Goal: Task Accomplishment & Management: Use online tool/utility

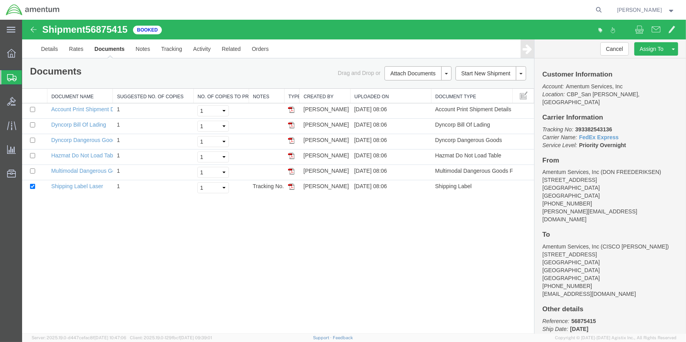
scroll to position [35, 0]
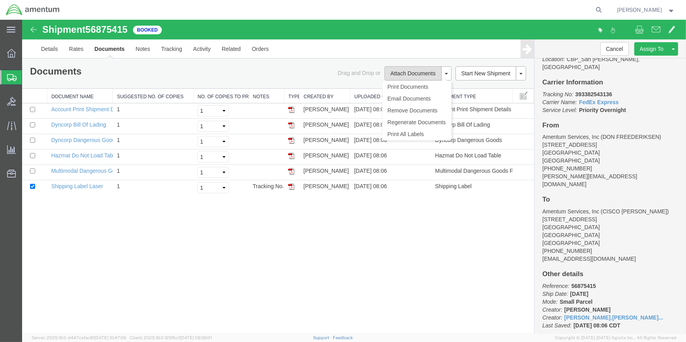
click at [417, 72] on button "Attach Documents" at bounding box center [412, 73] width 57 height 14
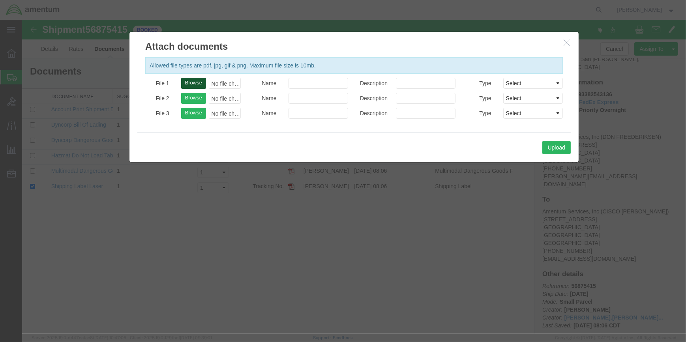
click at [197, 80] on button "Browse" at bounding box center [193, 83] width 25 height 11
type input "C:\fakepath\ALPINE 56875415.pdf"
drag, startPoint x: 555, startPoint y: 148, endPoint x: 383, endPoint y: 154, distance: 172.2
click at [555, 148] on button "Upload" at bounding box center [556, 147] width 28 height 13
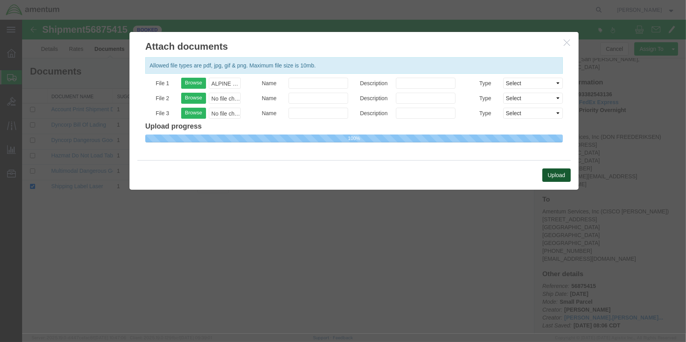
select select
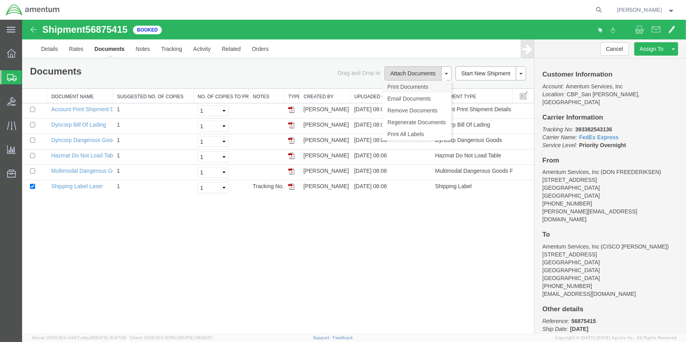
drag, startPoint x: 400, startPoint y: 71, endPoint x: 387, endPoint y: 84, distance: 18.4
click at [400, 71] on button "Attach Documents" at bounding box center [412, 73] width 57 height 14
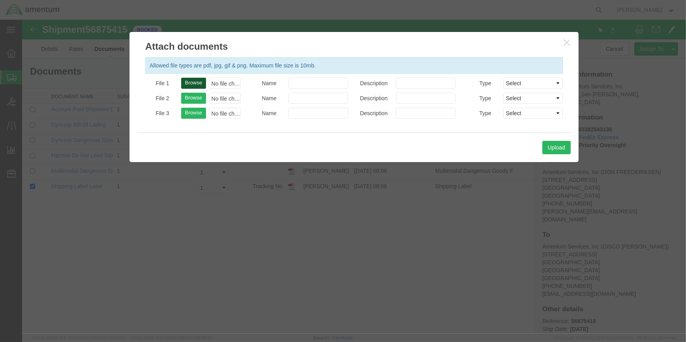
click at [190, 81] on button "Browse" at bounding box center [193, 83] width 25 height 11
type input "C:\fakepath\ALPINE 56875415.pdf"
click at [555, 148] on button "Upload" at bounding box center [556, 147] width 28 height 13
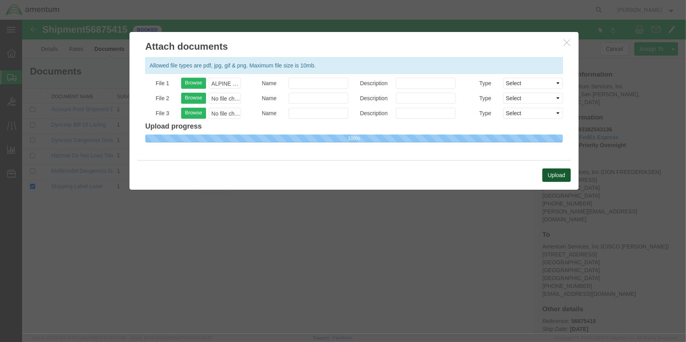
select select
